Goal: Information Seeking & Learning: Learn about a topic

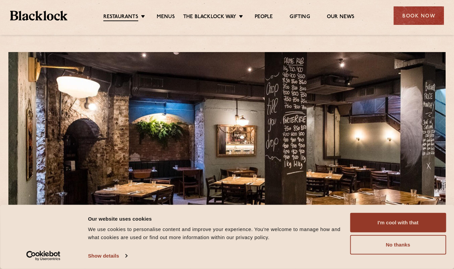
click at [166, 14] on link "Menus" at bounding box center [166, 17] width 18 height 7
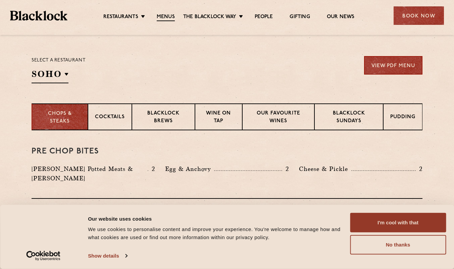
scroll to position [208, 0]
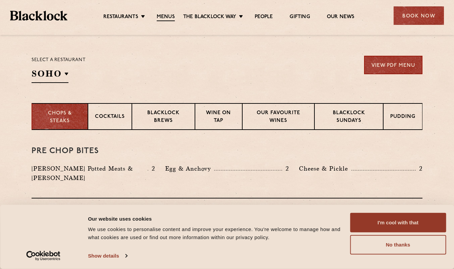
click at [123, 124] on div "Cocktails" at bounding box center [110, 116] width 44 height 27
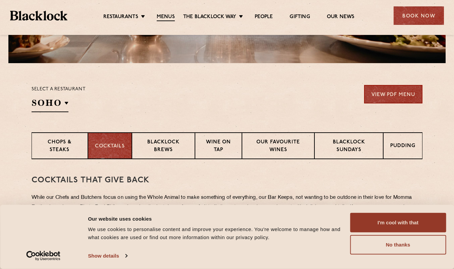
scroll to position [0, 0]
